Goal: Register for event/course

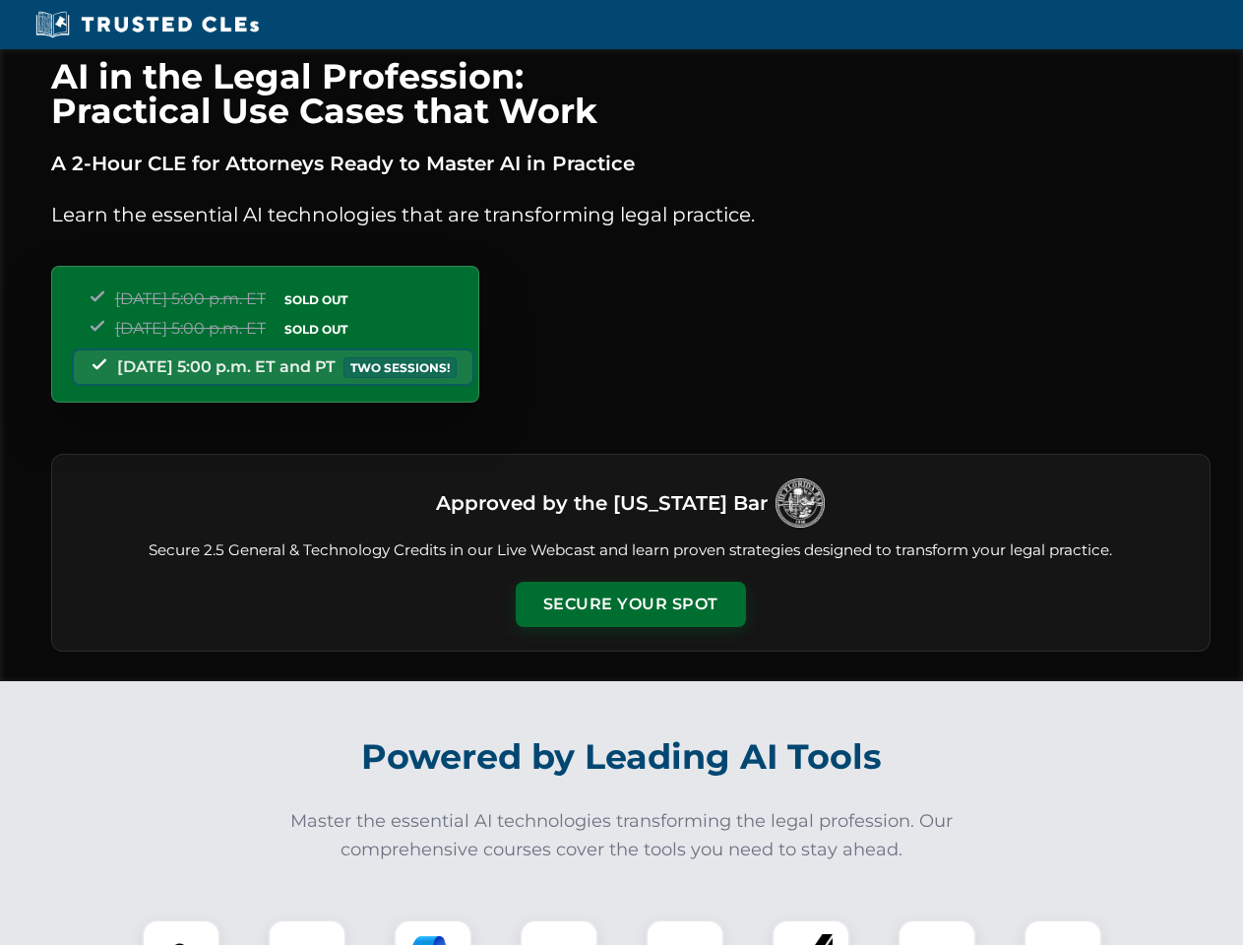
click at [630, 604] on button "Secure Your Spot" at bounding box center [631, 604] width 230 height 45
click at [181, 932] on img at bounding box center [181, 958] width 57 height 57
